Goal: Task Accomplishment & Management: Complete application form

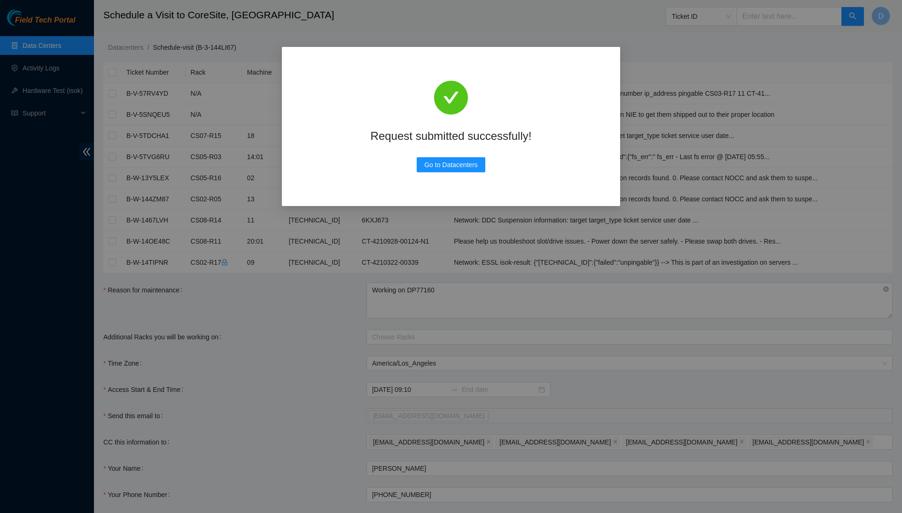
scroll to position [72, 0]
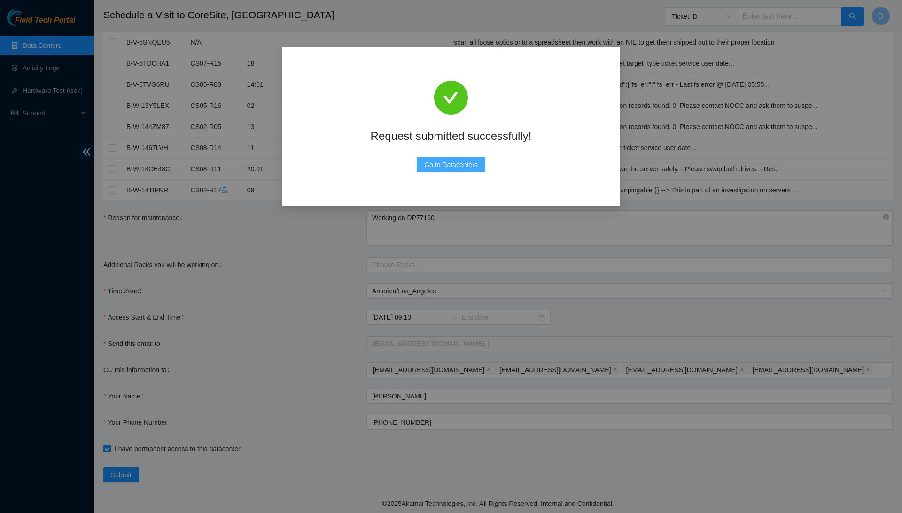
click at [476, 166] on span "Go to Datacenters" at bounding box center [451, 165] width 54 height 10
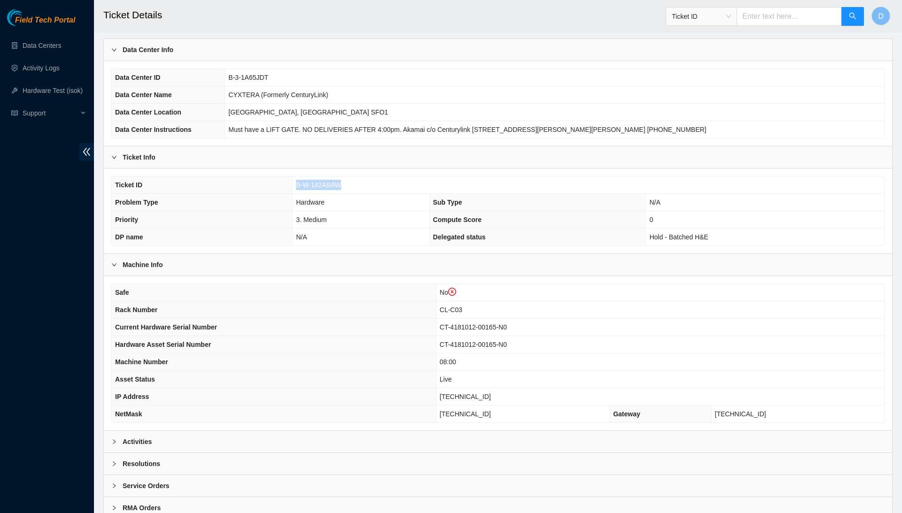
scroll to position [55, 0]
click at [464, 434] on div "Activities" at bounding box center [498, 442] width 788 height 22
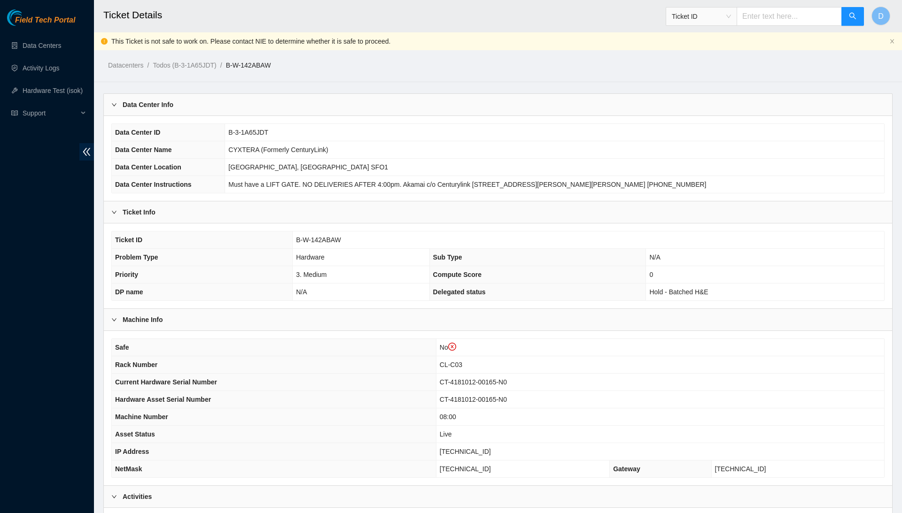
scroll to position [0, 0]
click at [481, 448] on span "[TECHNICAL_ID]" at bounding box center [465, 452] width 51 height 8
copy span "[TECHNICAL_ID]"
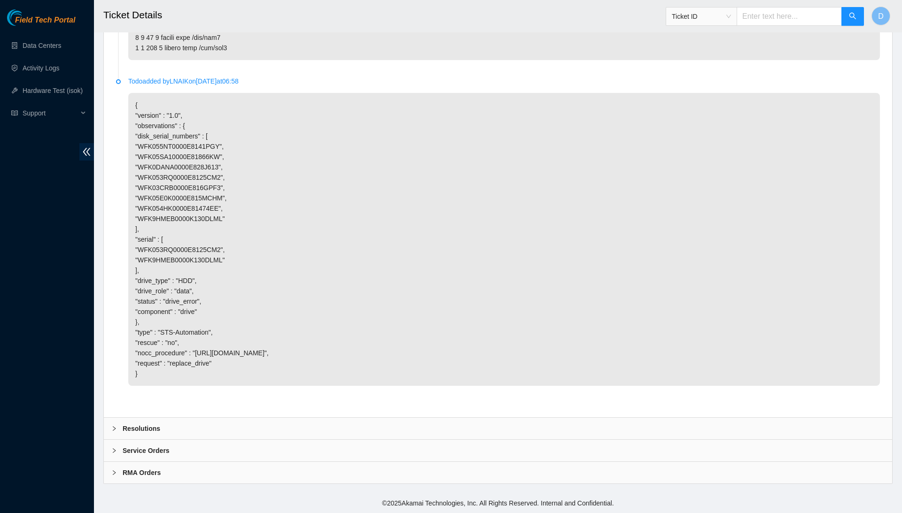
click at [316, 429] on div "Resolutions" at bounding box center [498, 429] width 788 height 22
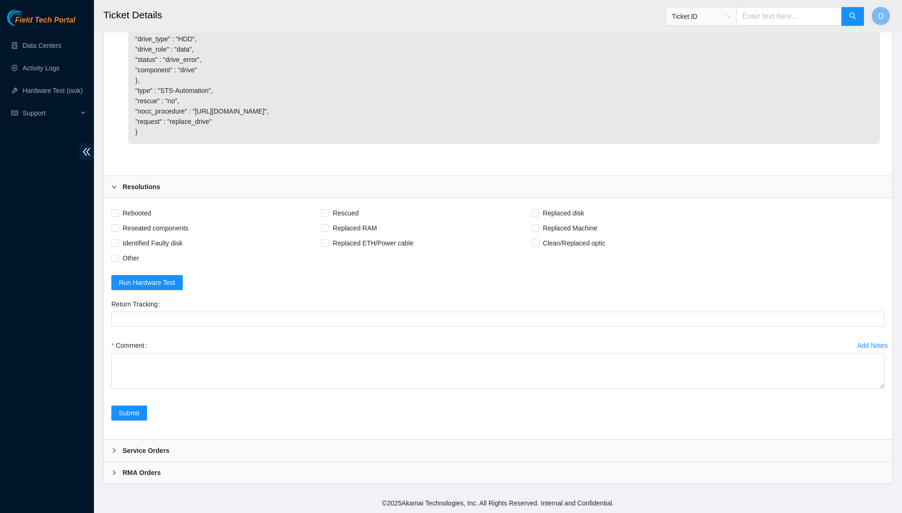
scroll to position [2652, 0]
click at [153, 210] on span "Rebooted" at bounding box center [137, 213] width 36 height 15
click at [118, 210] on input "Rebooted" at bounding box center [114, 212] width 7 height 7
checkbox input "true"
click at [180, 226] on span "Reseated components" at bounding box center [155, 228] width 73 height 15
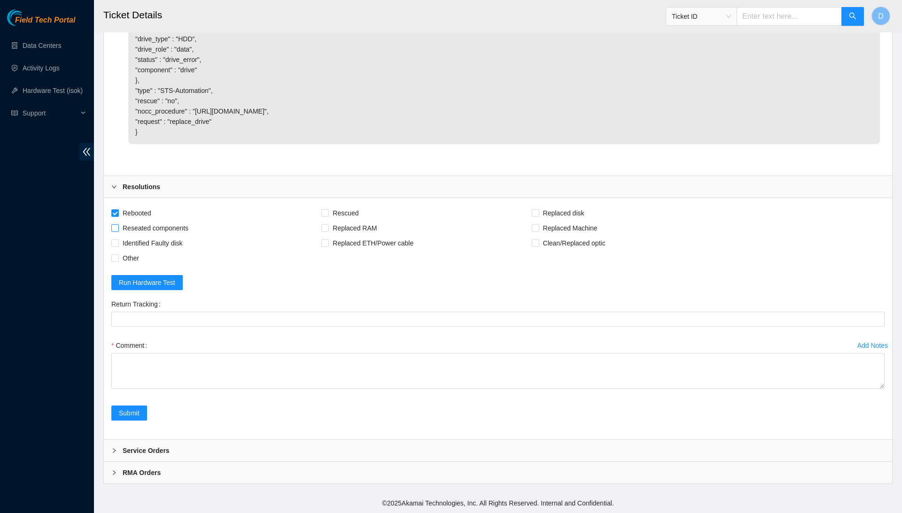
click at [118, 226] on input "Reseated components" at bounding box center [114, 228] width 7 height 7
checkbox input "true"
click at [183, 241] on span "Identified Faulty disk" at bounding box center [153, 243] width 68 height 15
click at [118, 241] on input "Identified Faulty disk" at bounding box center [114, 243] width 7 height 7
checkbox input "true"
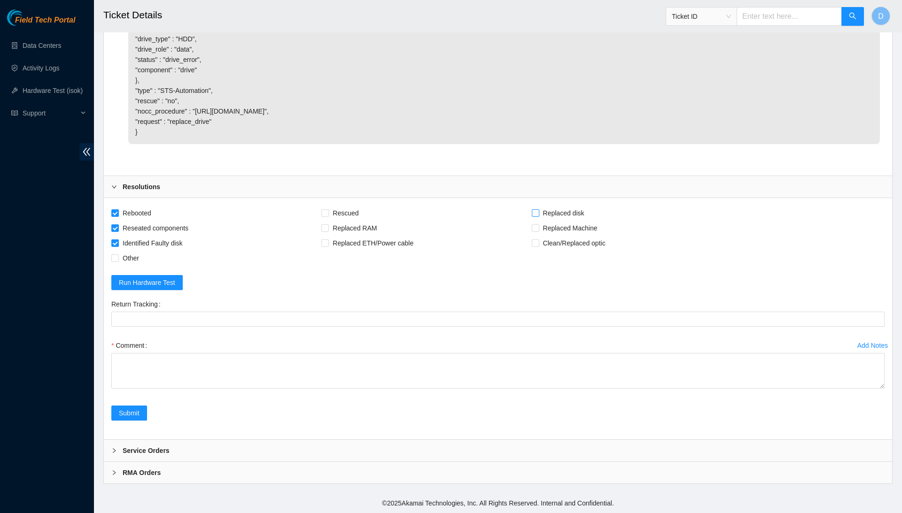
click at [585, 211] on span "Replaced disk" at bounding box center [563, 213] width 49 height 15
click at [538, 211] on input "Replaced disk" at bounding box center [535, 212] width 7 height 7
checkbox input "true"
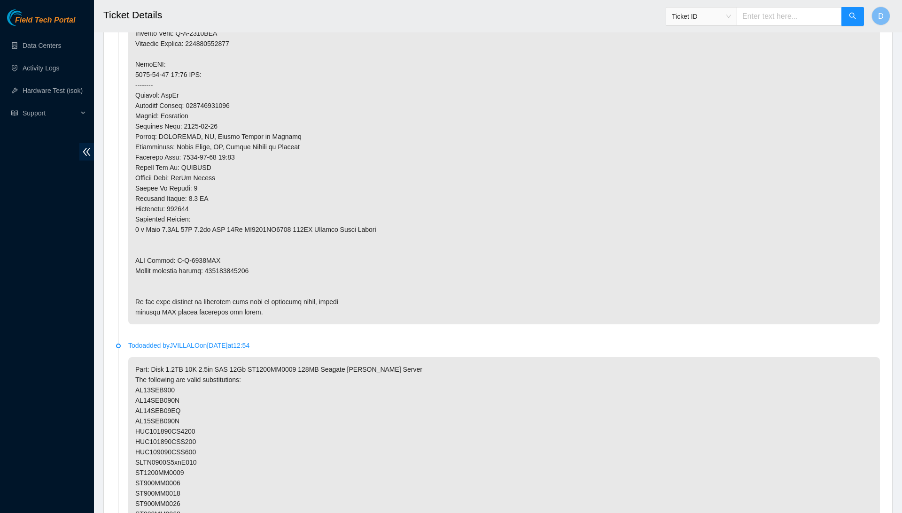
scroll to position [701, 0]
click at [244, 252] on p at bounding box center [504, 77] width 752 height 489
copy p "463470047148"
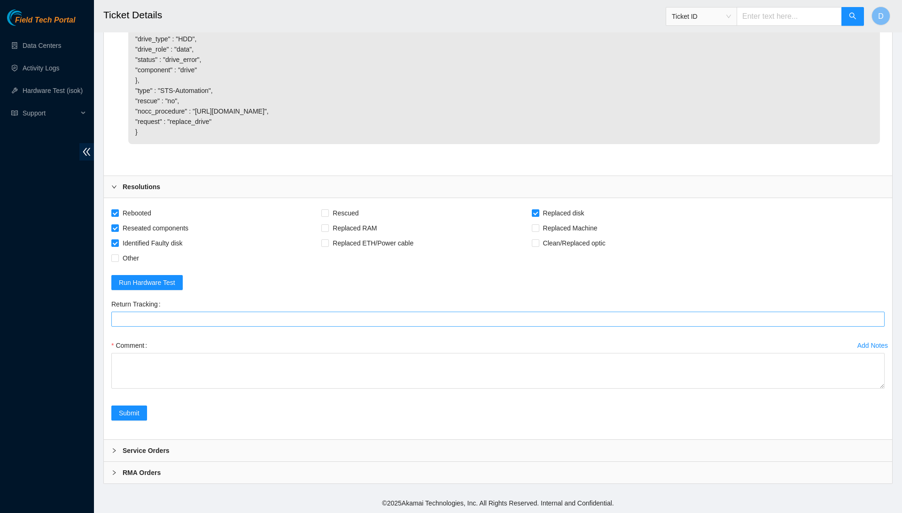
scroll to position [2652, 0]
click at [269, 322] on Tracking "Return Tracking" at bounding box center [497, 319] width 773 height 15
paste Tracking "463470047148"
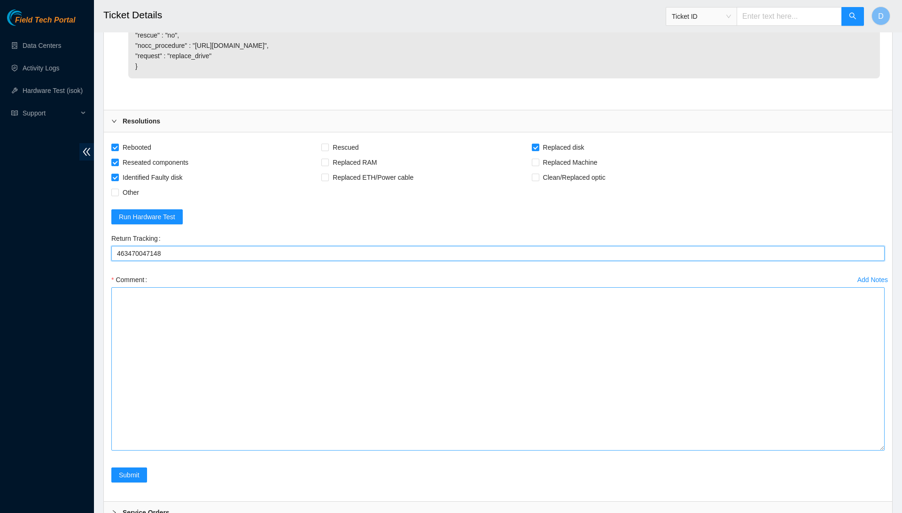
click at [865, 451] on textarea "Comment" at bounding box center [497, 368] width 773 height 163
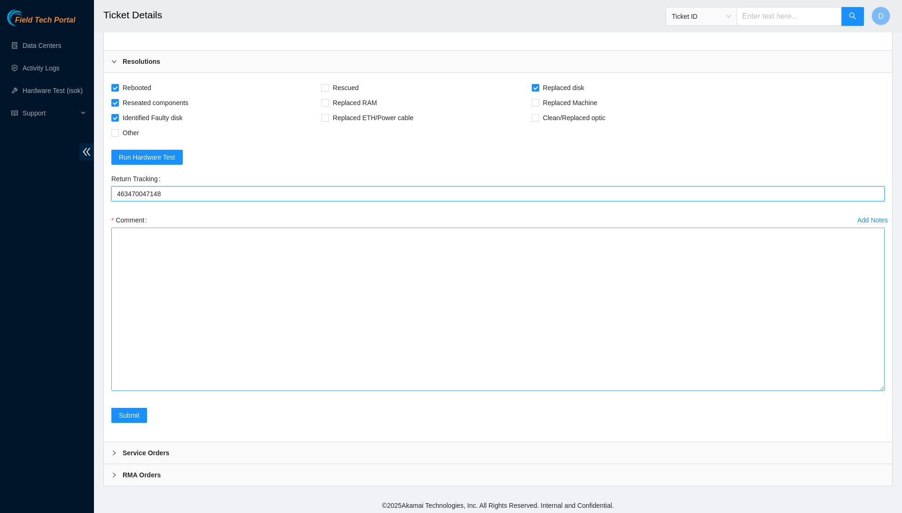
scroll to position [2712, 0]
type Tracking "463470047148"
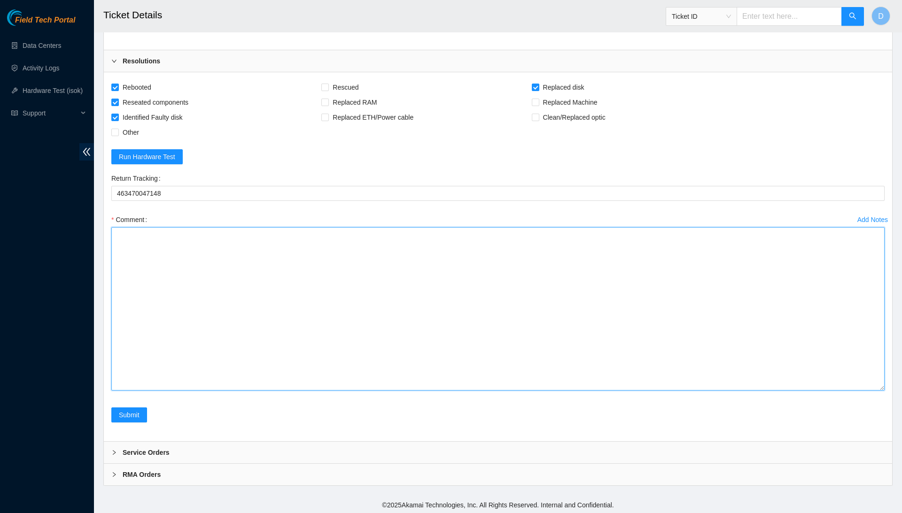
click at [748, 371] on textarea "Comment" at bounding box center [497, 308] width 773 height 163
click at [299, 319] on textarea "Confirmed with the NOCC to make sure the ticket was safe to be worked on. Safel…" at bounding box center [497, 308] width 773 height 163
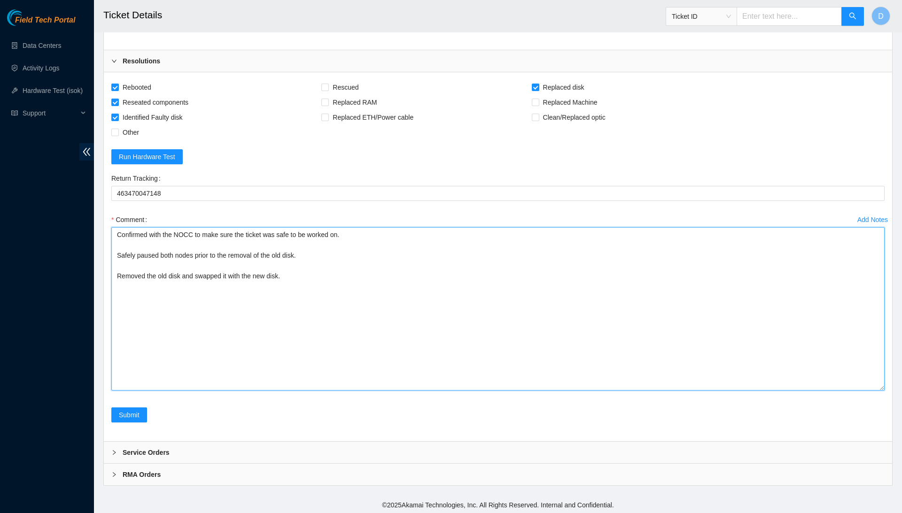
click at [328, 344] on textarea "Confirmed with the NOCC to make sure the ticket was safe to be worked on. Safel…" at bounding box center [497, 308] width 773 height 163
click at [330, 339] on textarea "Confirmed with the NOCC to make sure the ticket was safe to be worked on. Safel…" at bounding box center [497, 308] width 773 height 163
click at [257, 356] on textarea "Confirmed with the NOCC to make sure the ticket was safe to be worked on. Safel…" at bounding box center [497, 308] width 773 height 163
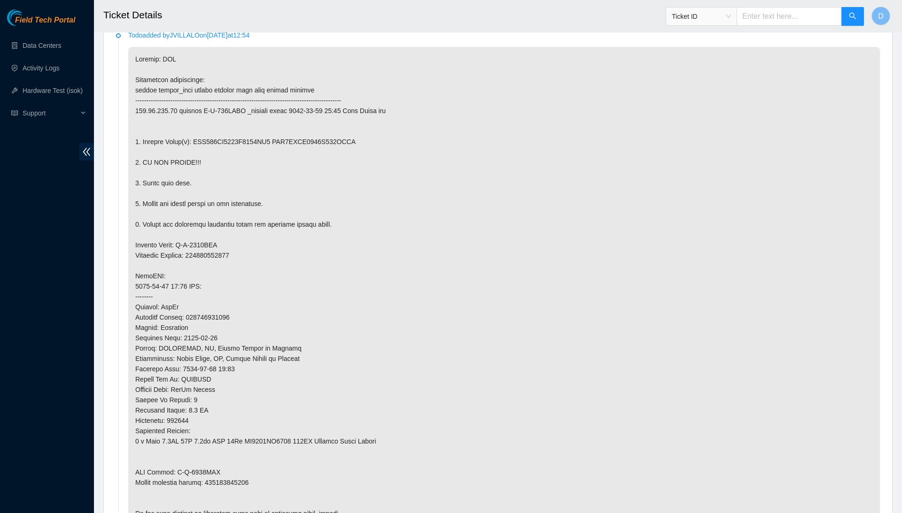
scroll to position [485, 0]
drag, startPoint x: 199, startPoint y: 138, endPoint x: 389, endPoint y: 142, distance: 190.3
click at [389, 142] on p at bounding box center [504, 293] width 752 height 489
copy p "WFK053RQ0000E8125CM2 WFK9HMEB0000K130DLML"
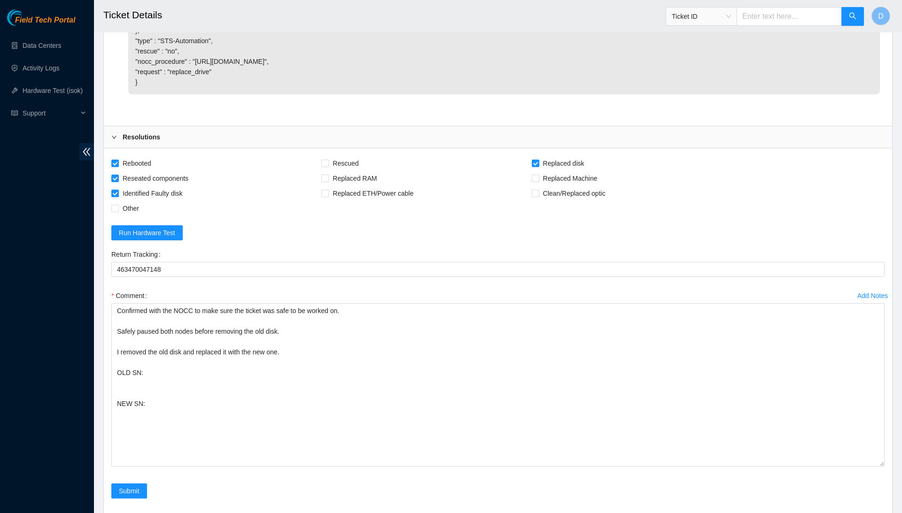
scroll to position [2736, 0]
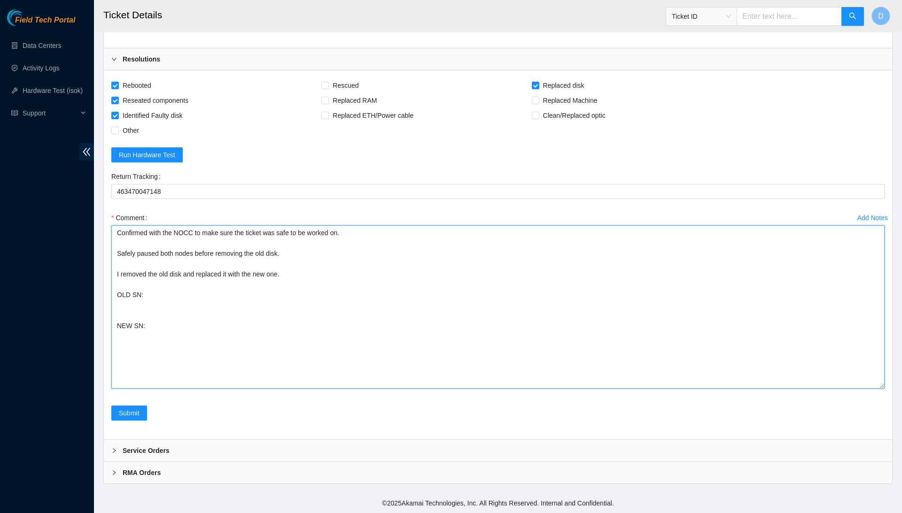
click at [287, 347] on textarea "Confirmed with the NOCC to make sure the ticket was safe to be worked on. Safel…" at bounding box center [497, 306] width 773 height 163
paste textarea "WFK053RQ0000E8125CM2 WFK9HMEB0000K130DLML"
click at [212, 346] on textarea "Confirmed with the NOCC to make sure the ticket was safe to be worked on. Safel…" at bounding box center [497, 306] width 773 height 163
click at [209, 345] on textarea "Confirmed with the NOCC to make sure the ticket was safe to be worked on. Safel…" at bounding box center [497, 306] width 773 height 163
click at [178, 373] on textarea "Confirmed with the NOCC to make sure the ticket was safe to be worked on. Safel…" at bounding box center [497, 306] width 773 height 163
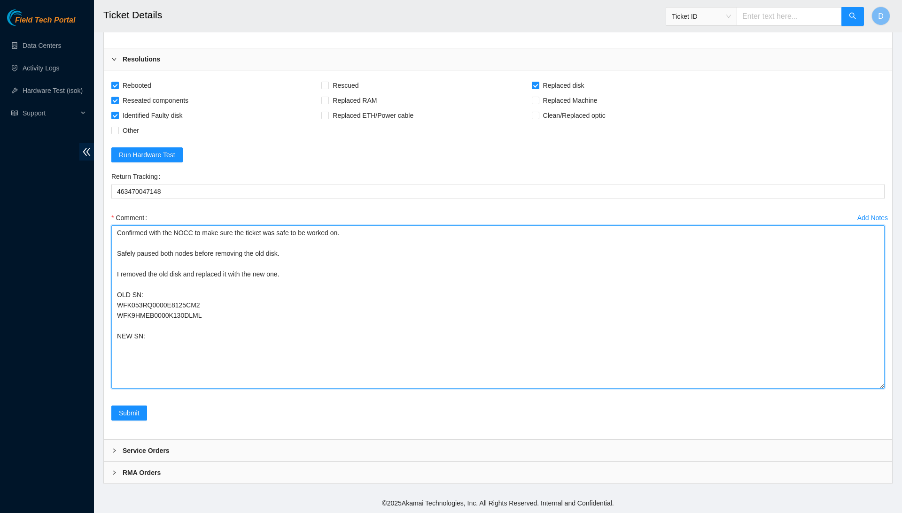
click at [176, 388] on textarea "Confirmed with the NOCC to make sure the ticket was safe to be worked on. Safel…" at bounding box center [497, 306] width 773 height 163
drag, startPoint x: 156, startPoint y: 354, endPoint x: 219, endPoint y: 364, distance: 63.6
click at [219, 364] on textarea "Confirmed with the NOCC to make sure the ticket was safe to be worked on. Safel…" at bounding box center [497, 306] width 773 height 163
click at [148, 343] on textarea "Confirmed with the NOCC to make sure the ticket was safe to be worked on. Safel…" at bounding box center [497, 306] width 773 height 163
drag, startPoint x: 156, startPoint y: 345, endPoint x: 220, endPoint y: 347, distance: 63.9
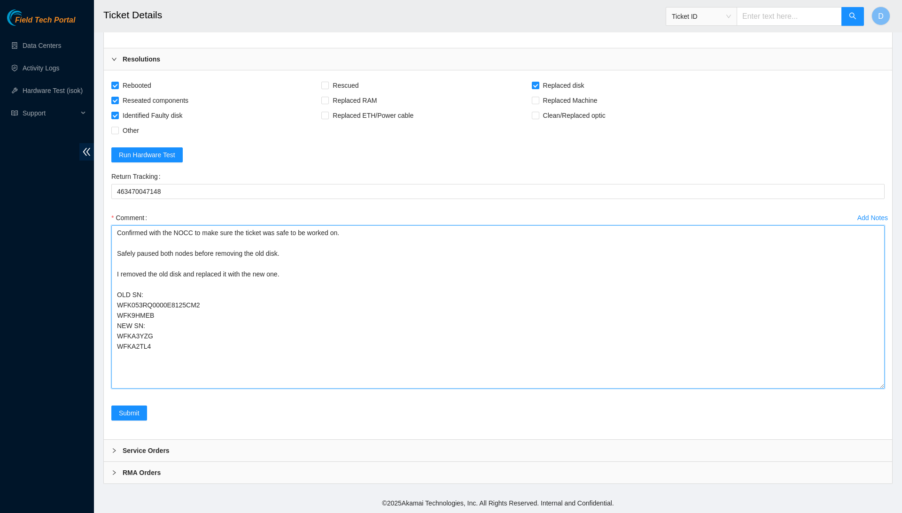
click at [220, 347] on textarea "Confirmed with the NOCC to make sure the ticket was safe to be worked on. Safel…" at bounding box center [497, 306] width 773 height 163
click at [208, 356] on textarea "Confirmed with the NOCC to make sure the ticket was safe to be worked on. Safel…" at bounding box center [497, 306] width 773 height 163
click at [213, 389] on textarea "Confirmed with the NOCC to make sure the ticket was safe to be worked on. Safel…" at bounding box center [497, 306] width 773 height 163
paste textarea "WFK053RQ0000E8125CM2 WFK9HMEB0000K130DLML"
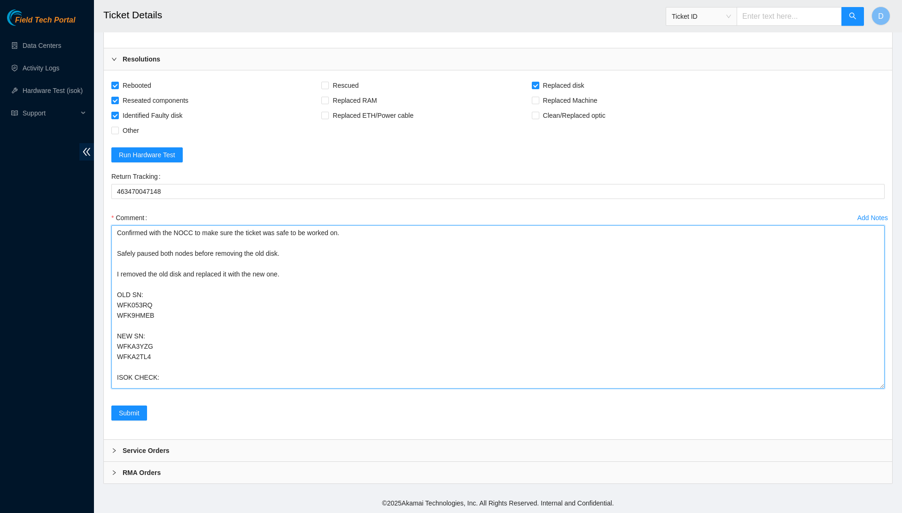
paste textarea "[TECHNICAL_ID] : passed: ok N/A [TECHNICAL_ID] : passed: ok"
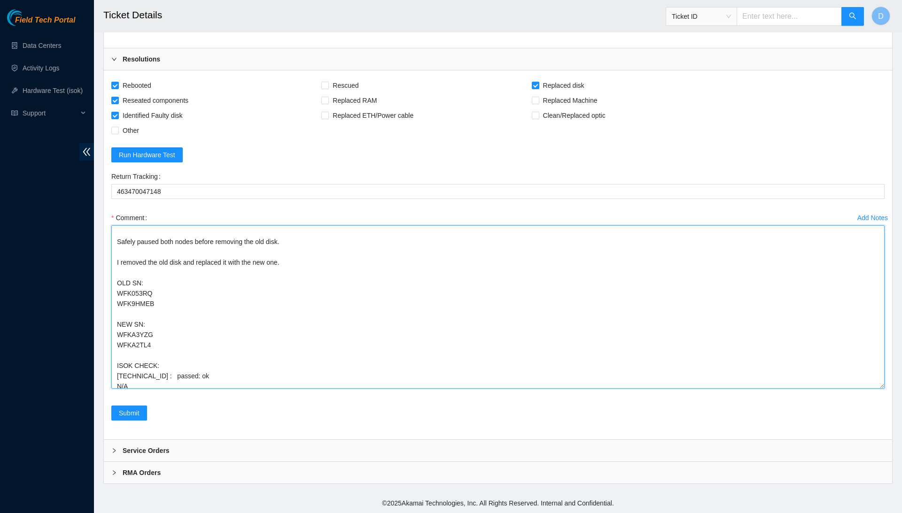
scroll to position [19, 0]
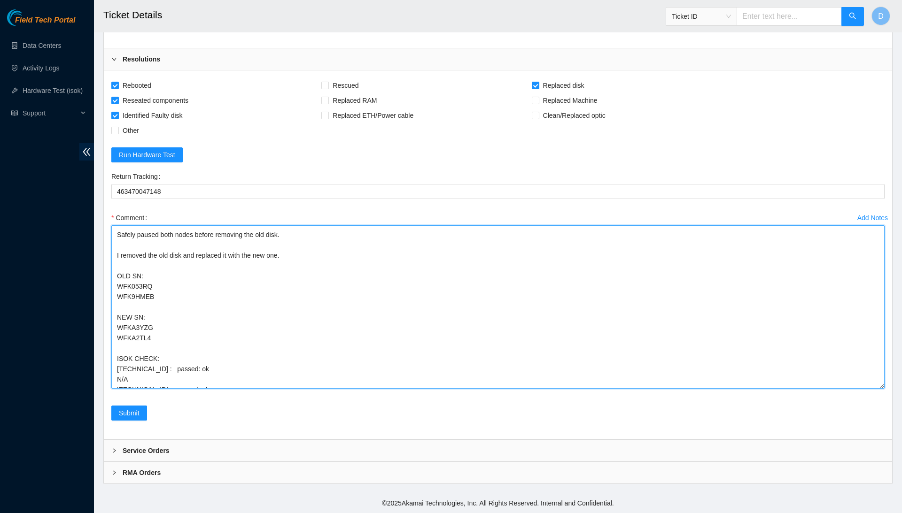
click at [158, 389] on textarea "Confirmed with the NOCC to make sure the ticket was safe to be worked on. Safel…" at bounding box center [497, 306] width 773 height 163
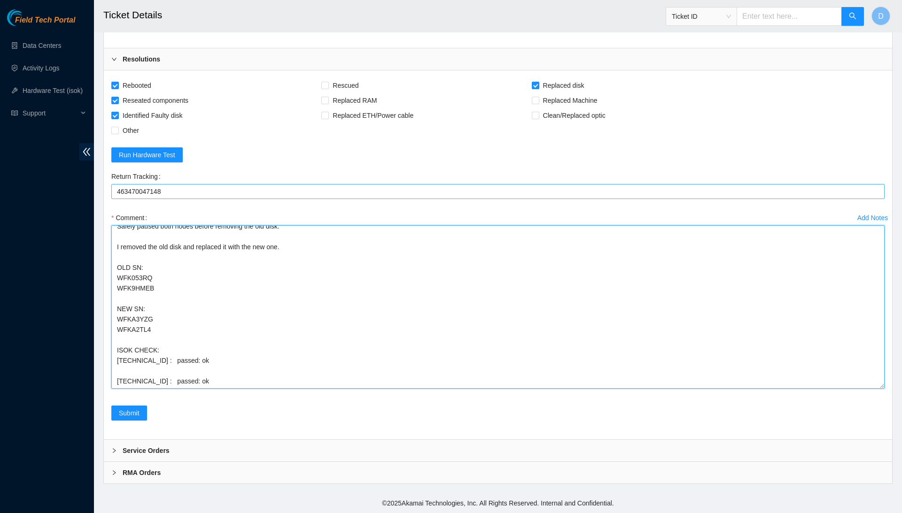
scroll to position [0, 0]
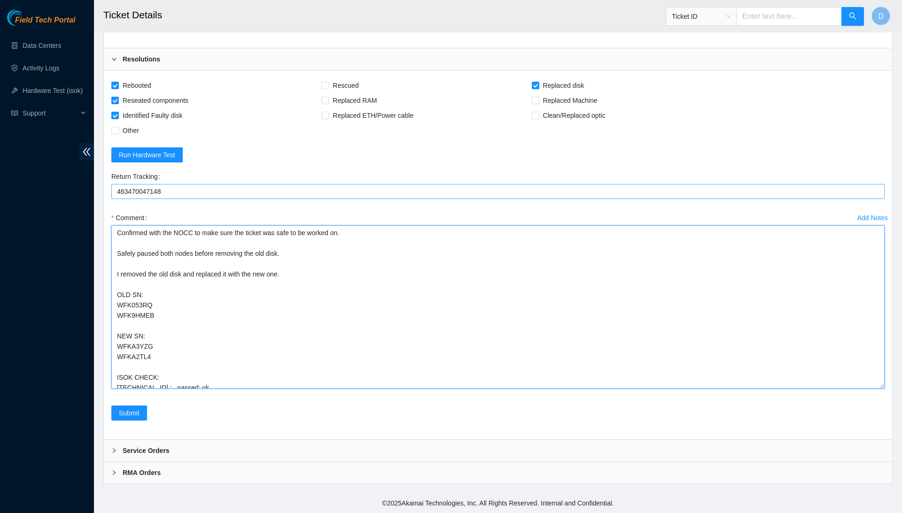
drag, startPoint x: 216, startPoint y: 416, endPoint x: 171, endPoint y: 228, distance: 193.2
click at [171, 228] on form "Rebooted Rescued Replaced disk Reseated components Replaced RAM Replaced Machin…" at bounding box center [497, 255] width 773 height 354
type textarea "Confirmed with the NOCC to make sure the ticket was safe to be worked on. Safel…"
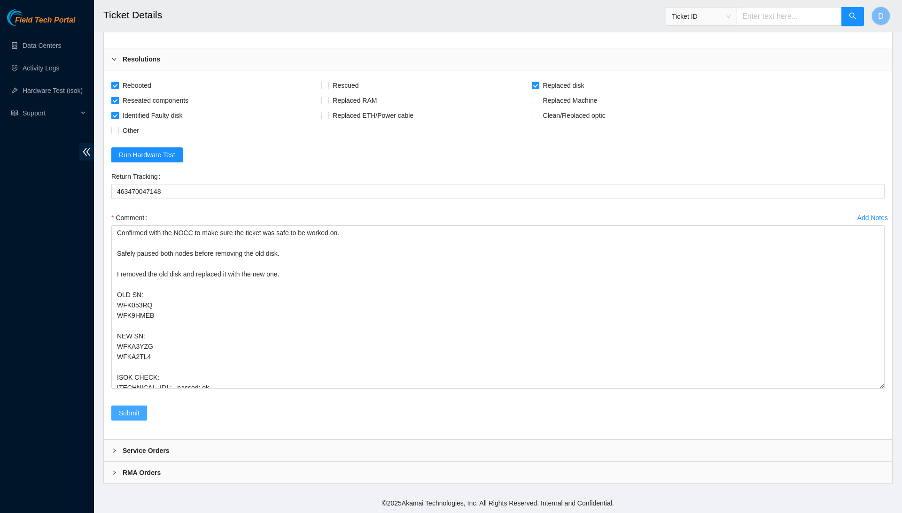
click at [139, 417] on span "Submit" at bounding box center [129, 413] width 21 height 10
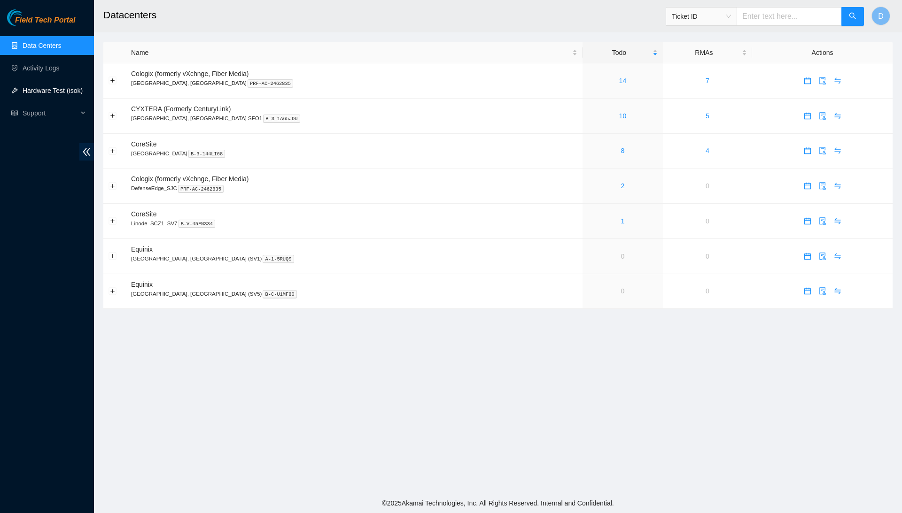
click at [52, 87] on link "Hardware Test (isok)" at bounding box center [53, 91] width 60 height 8
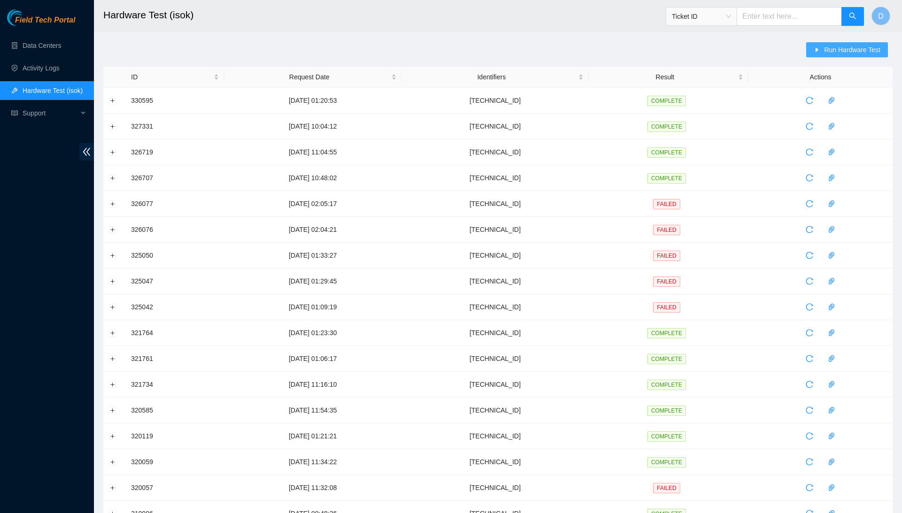
click at [868, 48] on span "Run Hardware Test" at bounding box center [852, 50] width 56 height 10
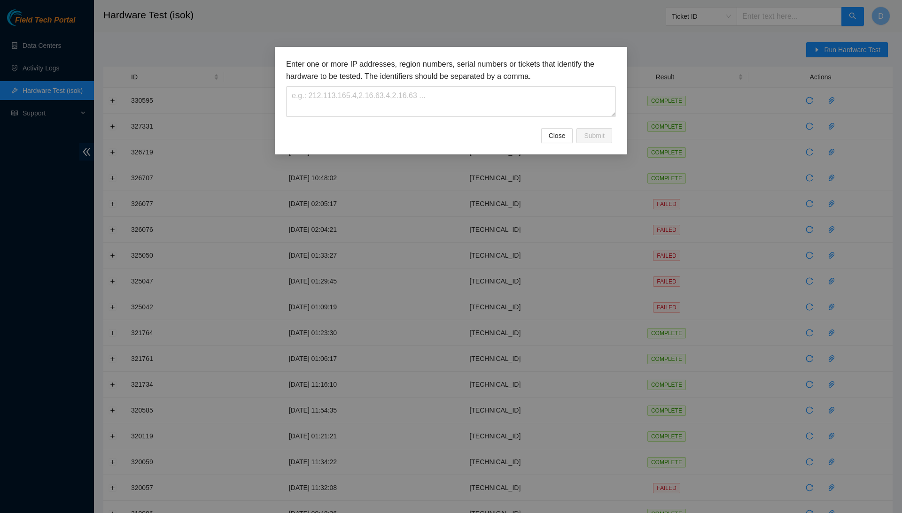
click at [547, 84] on div "Enter one or more IP addresses, region numbers, serial numbers or tickets that …" at bounding box center [451, 87] width 330 height 59
click at [545, 95] on textarea at bounding box center [451, 101] width 330 height 31
paste textarea "184.28.225.78"
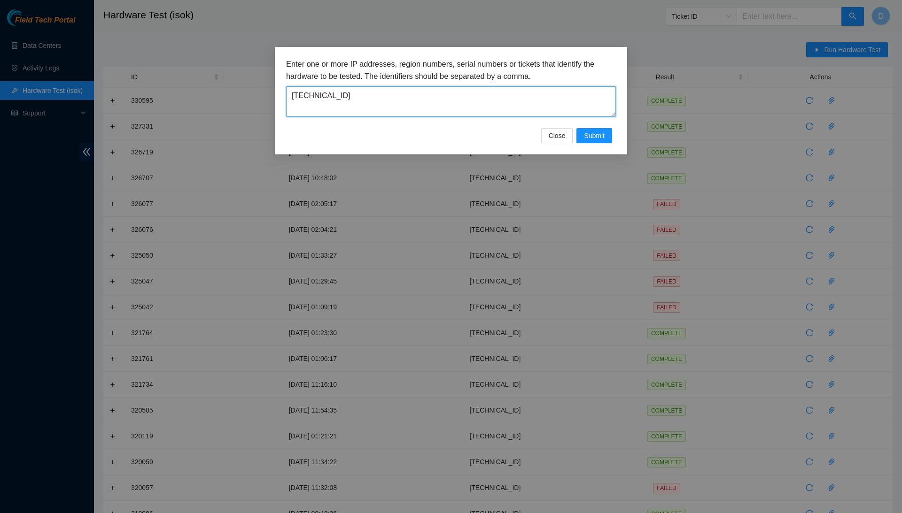
type textarea "184.28.225.78"
click at [594, 147] on div "Enter one or more IP addresses, region numbers, serial numbers or tickets that …" at bounding box center [451, 101] width 352 height 108
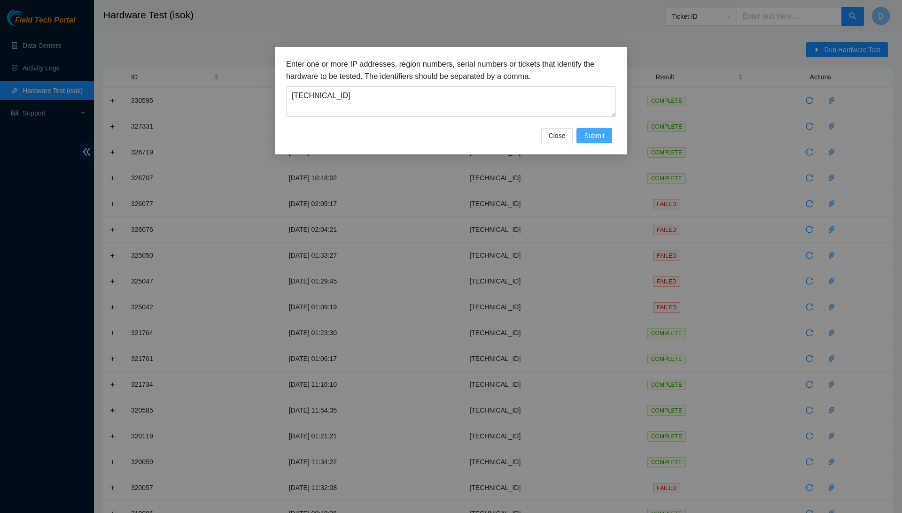
click at [598, 141] on button "Submit" at bounding box center [594, 135] width 36 height 15
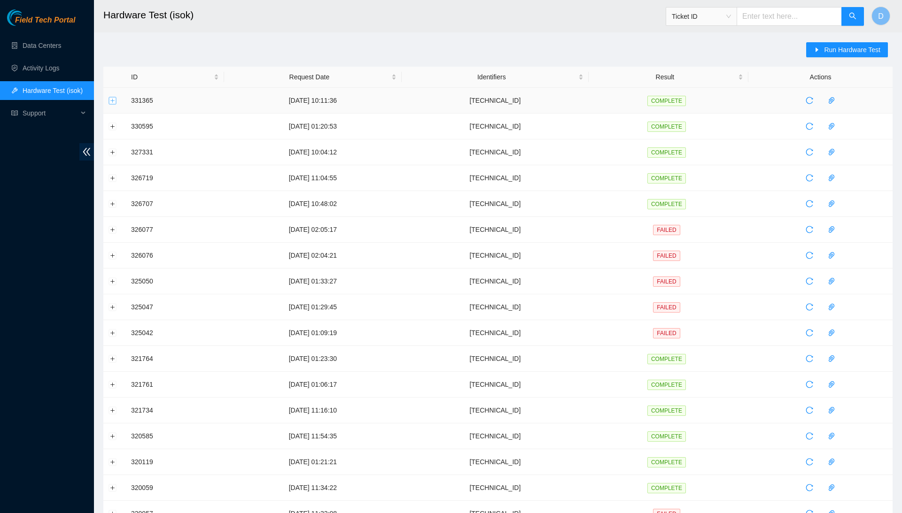
click at [113, 101] on button "Expand row" at bounding box center [113, 101] width 8 height 8
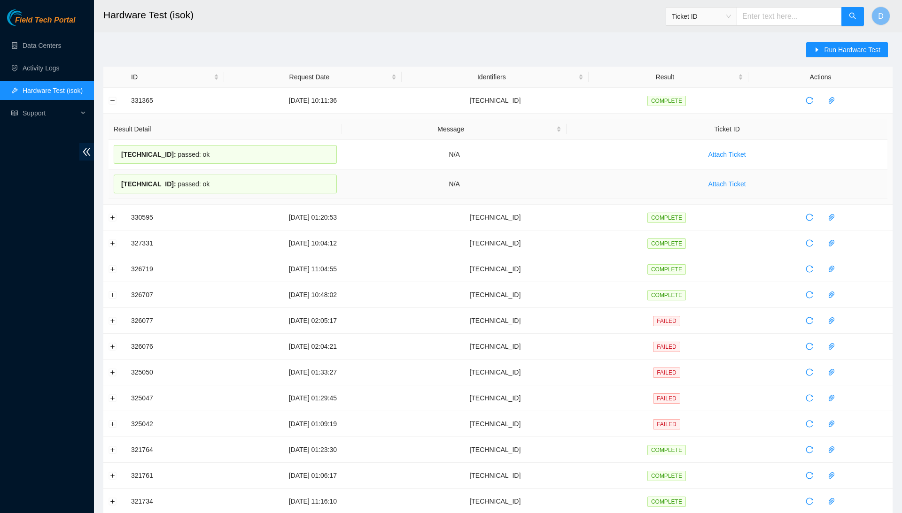
drag, startPoint x: 123, startPoint y: 153, endPoint x: 232, endPoint y: 186, distance: 114.4
click at [232, 186] on tbody "184.28.225.78 : passed: ok N/A Attach Ticket 184.28.225.79 : passed: ok N/A Att…" at bounding box center [497, 169] width 779 height 59
copy tbody "184.28.225.78 : passed: ok N/A Attach Ticket 184.28.225.79 : passed: ok"
